Goal: Check status: Check status

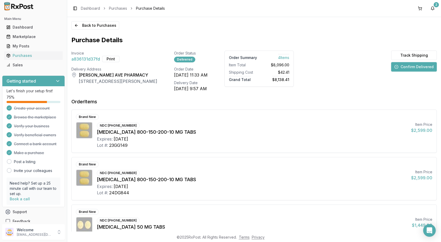
click at [435, 6] on div "2" at bounding box center [436, 4] width 5 height 5
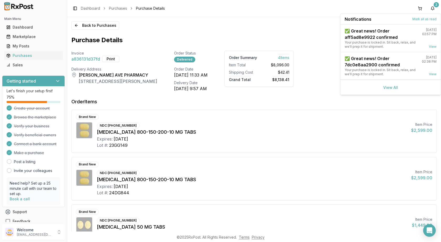
click at [393, 91] on div "View All" at bounding box center [391, 87] width 100 height 15
click at [392, 90] on link "View All" at bounding box center [390, 87] width 15 height 4
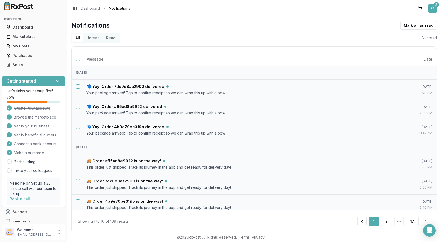
click at [436, 6] on div "2" at bounding box center [436, 4] width 5 height 5
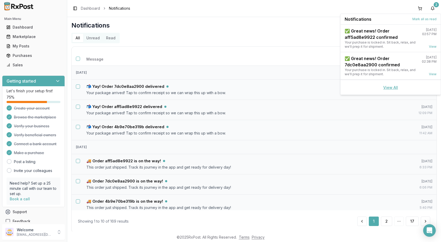
click at [394, 86] on link "View All" at bounding box center [390, 87] width 15 height 4
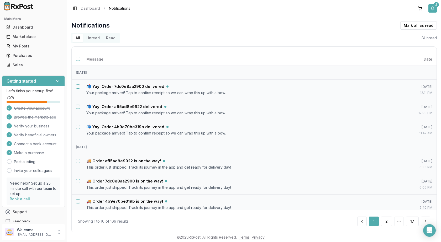
click at [436, 4] on div "2" at bounding box center [436, 4] width 5 height 5
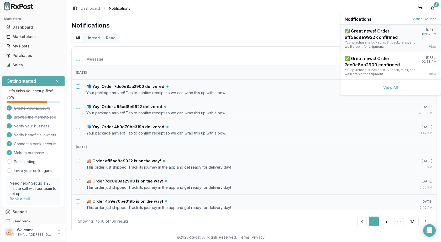
click at [396, 34] on div "✅ Great news! Order aff5ad8e9922 confirmed" at bounding box center [381, 34] width 73 height 13
click at [431, 45] on link "View" at bounding box center [433, 47] width 8 height 4
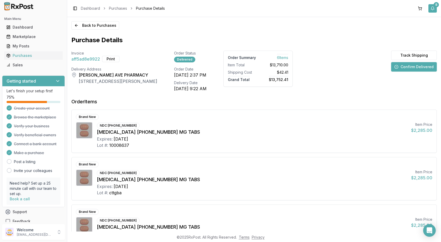
click at [432, 5] on button "8" at bounding box center [433, 8] width 8 height 8
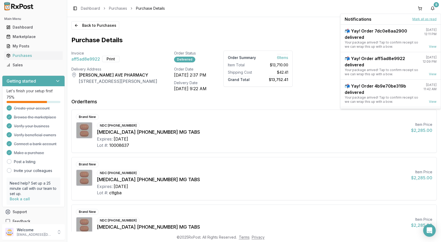
click at [427, 20] on button "Mark all as read" at bounding box center [425, 19] width 24 height 4
